Goal: Task Accomplishment & Management: Complete application form

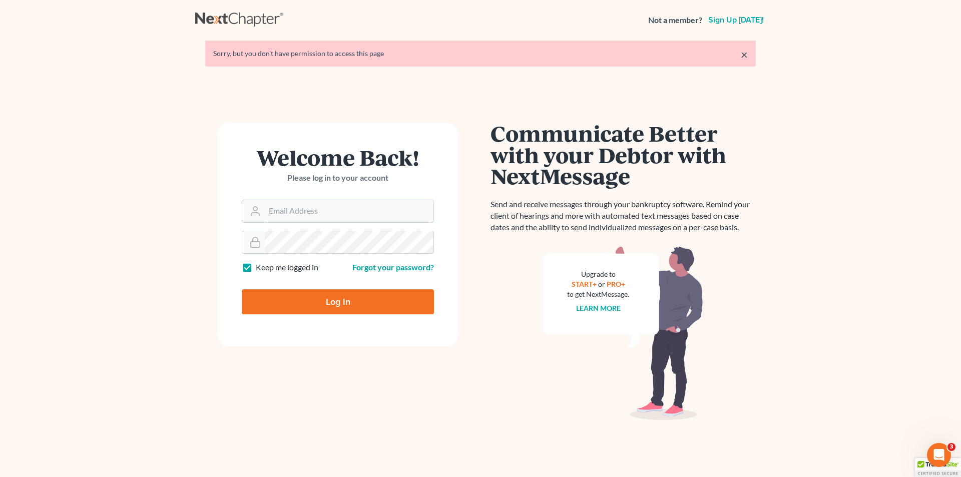
type input "[EMAIL_ADDRESS][DOMAIN_NAME]"
click at [344, 303] on input "Log In" at bounding box center [338, 301] width 192 height 25
type input "Thinking..."
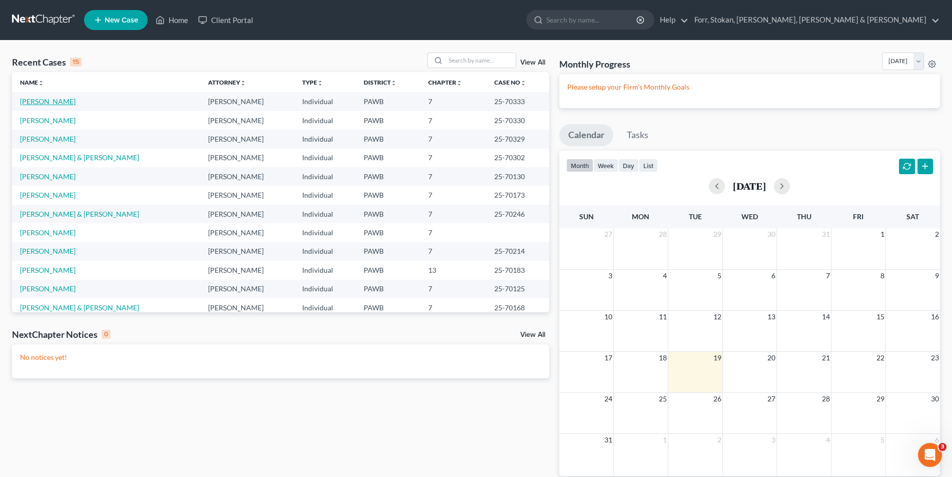
click at [58, 101] on link "[PERSON_NAME]" at bounding box center [48, 101] width 56 height 9
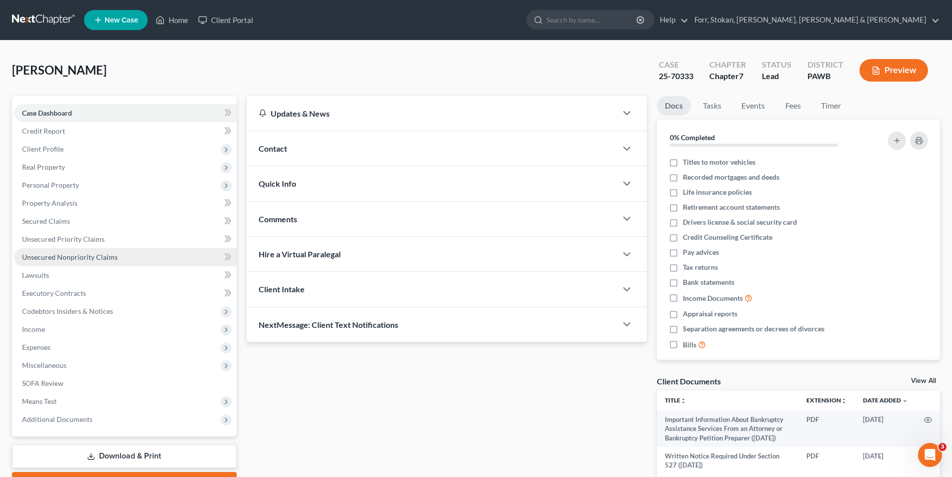
click at [54, 259] on span "Unsecured Nonpriority Claims" at bounding box center [70, 257] width 96 height 9
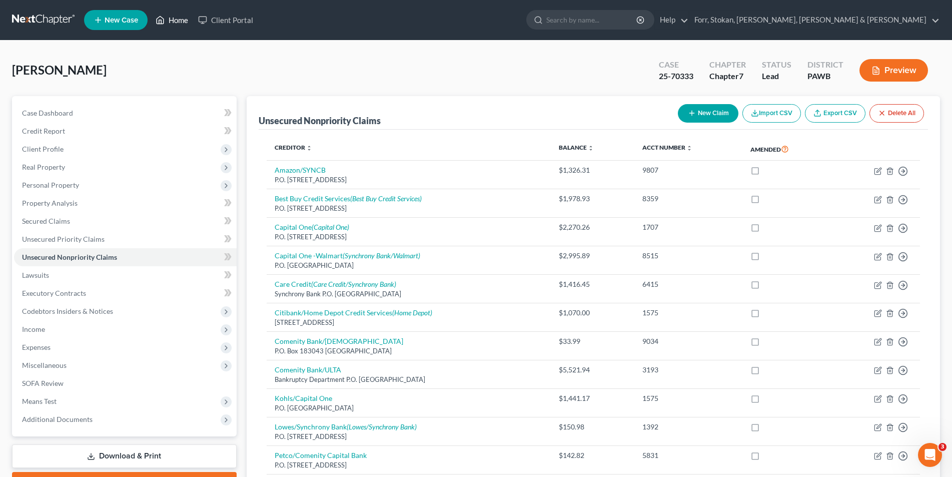
click at [181, 18] on link "Home" at bounding box center [172, 20] width 43 height 18
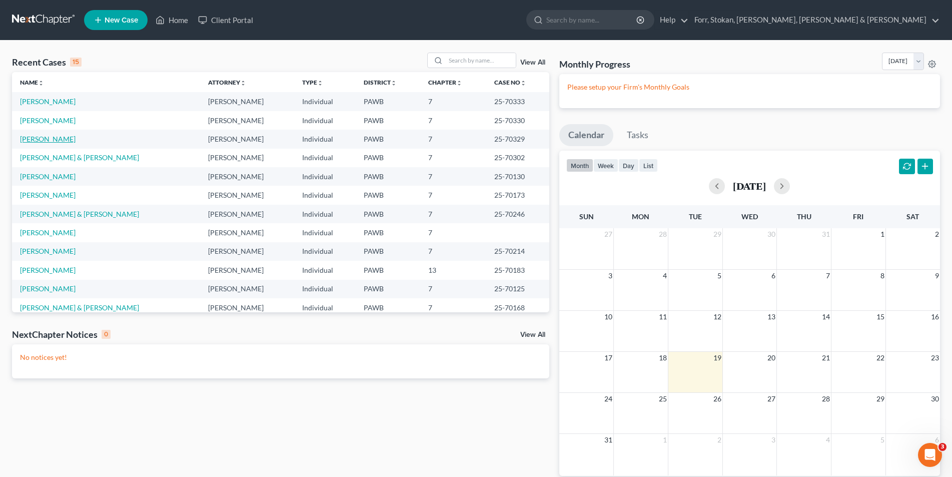
click at [36, 136] on link "Nesbella, Rita" at bounding box center [48, 139] width 56 height 9
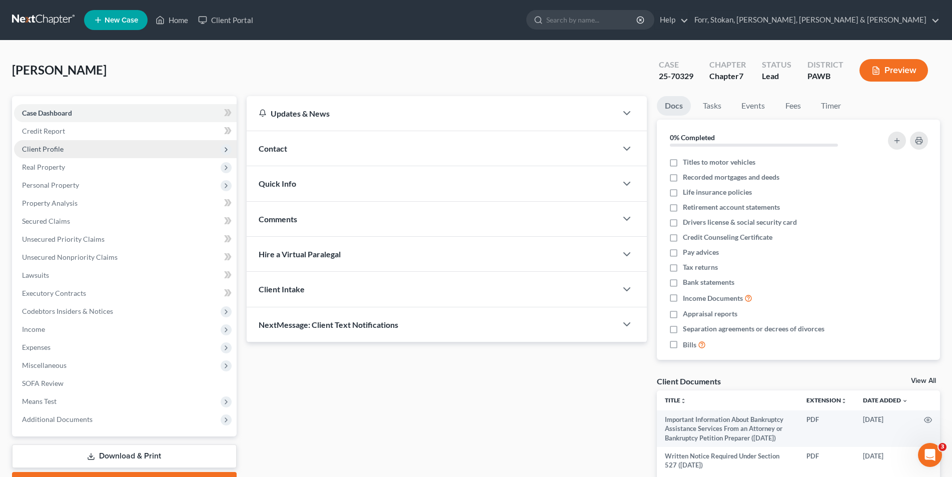
click at [44, 149] on span "Client Profile" at bounding box center [43, 149] width 42 height 9
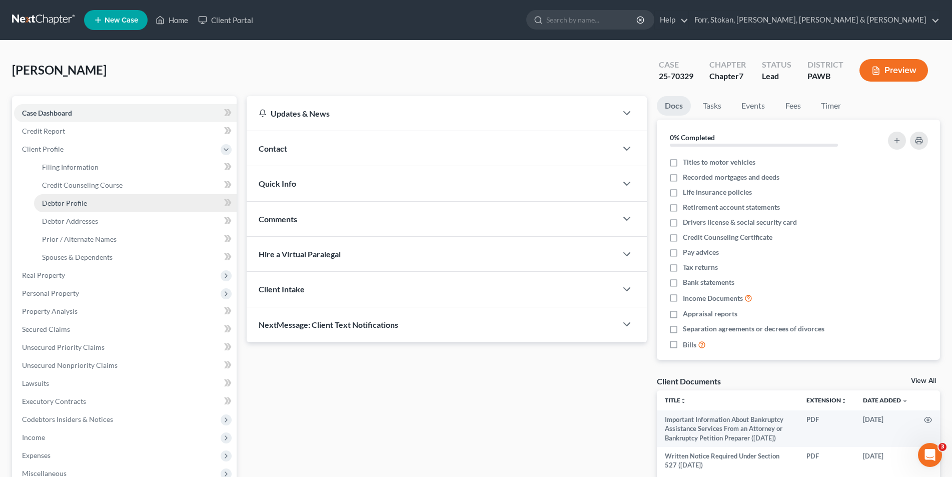
click at [74, 202] on span "Debtor Profile" at bounding box center [64, 203] width 45 height 9
select select "0"
